Goal: Task Accomplishment & Management: Manage account settings

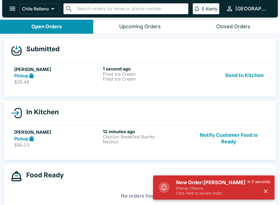
click at [258, 77] on button "Send to Kitchen" at bounding box center [244, 75] width 43 height 19
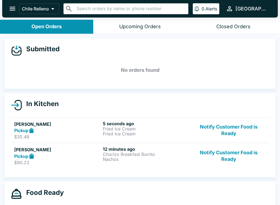
click at [233, 129] on button "Notify Customer Food is Ready" at bounding box center [229, 130] width 74 height 19
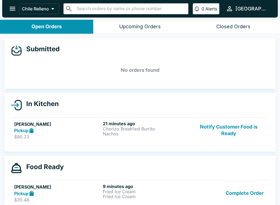
click at [241, 124] on button "Notify Customer Food is Ready" at bounding box center [229, 130] width 74 height 19
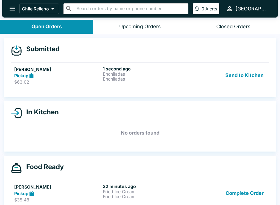
click at [252, 78] on button "Send to Kitchen" at bounding box center [244, 75] width 43 height 19
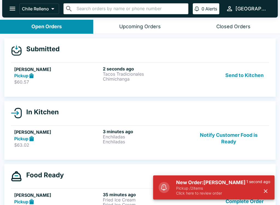
click at [250, 75] on button "Send to Kitchen" at bounding box center [244, 75] width 43 height 19
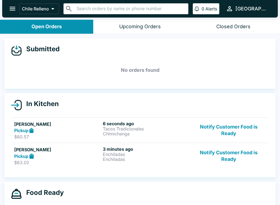
click at [117, 130] on p "Tacos Tradicionales" at bounding box center [146, 128] width 86 height 5
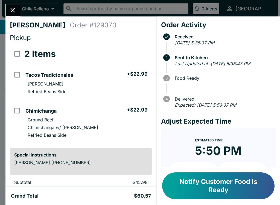
click at [13, 11] on icon "Close" at bounding box center [12, 10] width 7 height 7
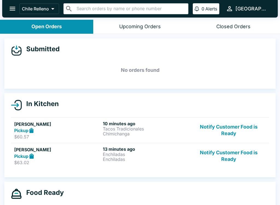
click at [126, 157] on p "Enchiladas" at bounding box center [146, 158] width 86 height 5
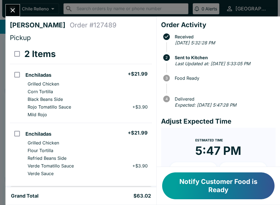
click at [241, 188] on button "Notify Customer Food is Ready" at bounding box center [218, 185] width 112 height 27
